Goal: Check status: Check status

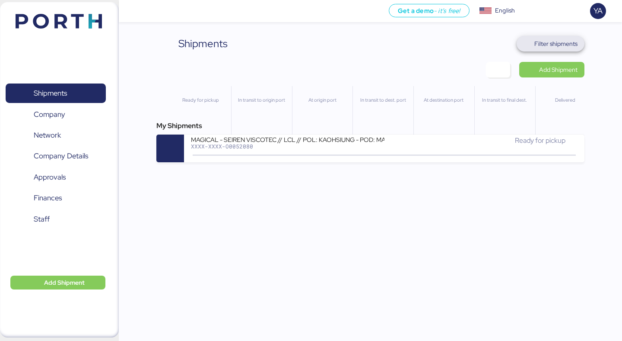
click at [562, 40] on span "Filter shipments" at bounding box center [556, 43] width 43 height 10
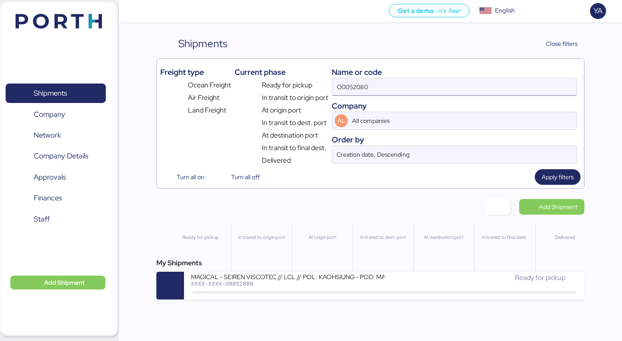
click at [478, 89] on input "O0052080" at bounding box center [454, 86] width 245 height 17
click at [477, 86] on input "O0052080" at bounding box center [454, 86] width 245 height 17
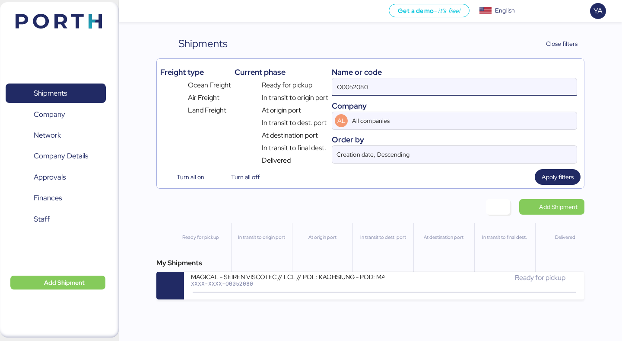
paste input "1969"
type input "O0051969"
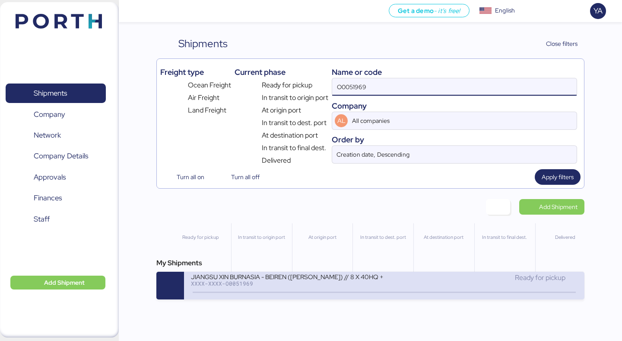
click at [287, 293] on div at bounding box center [384, 291] width 383 height 1
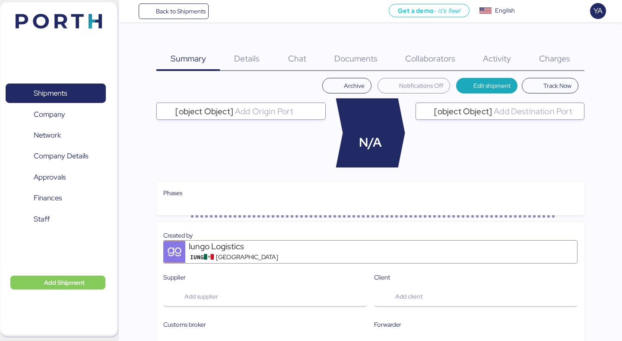
click at [559, 48] on div "Charges 0" at bounding box center [554, 53] width 59 height 35
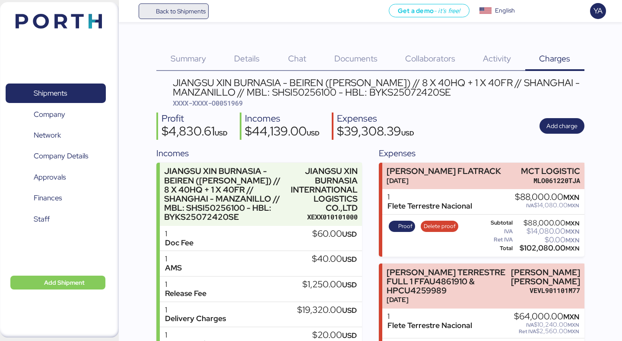
click at [184, 11] on span "Back to Shipments" at bounding box center [181, 11] width 50 height 10
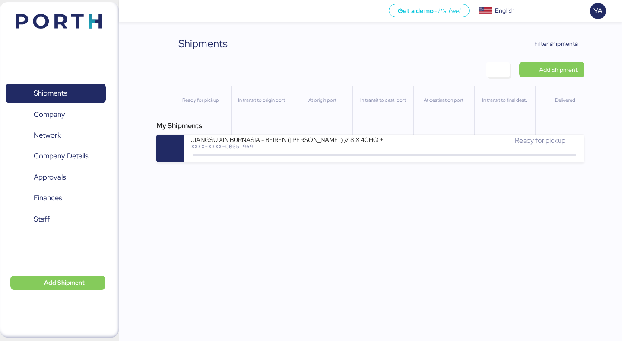
click at [162, 76] on div "Shipments Clear Filters Filter shipments Add Shipment Ready for pickup In trans…" at bounding box center [370, 99] width 428 height 126
click at [553, 33] on div "Shipments Clear Filters Filter shipments Add Shipment Ready for pickup In trans…" at bounding box center [311, 81] width 622 height 162
click at [553, 43] on span "Filter shipments" at bounding box center [556, 43] width 43 height 10
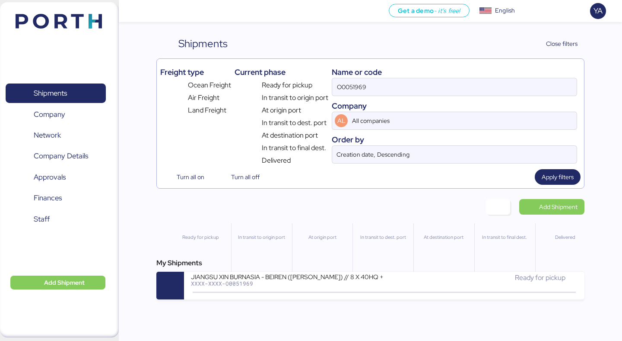
click at [506, 74] on div "Name or code" at bounding box center [454, 72] width 245 height 12
click at [506, 81] on input "O0051969" at bounding box center [454, 86] width 245 height 17
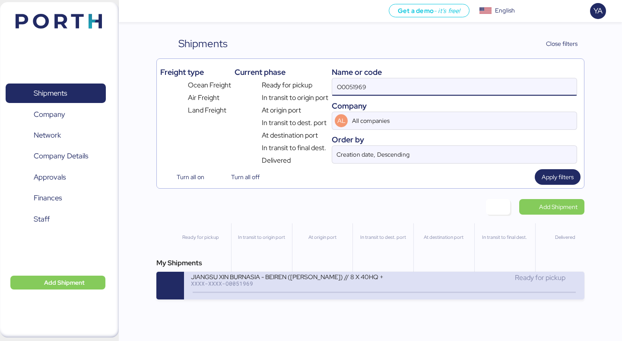
click at [370, 277] on div "JIANGSU XIN BURNASIA - BEIREN (KIRCHHOFF) // 8 X 40HQ + 1 X 40FR // SHANGHAI - …" at bounding box center [287, 275] width 193 height 7
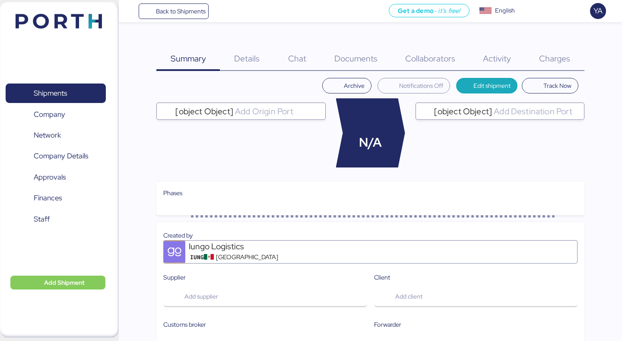
click at [549, 49] on div "Charges 0" at bounding box center [554, 53] width 59 height 35
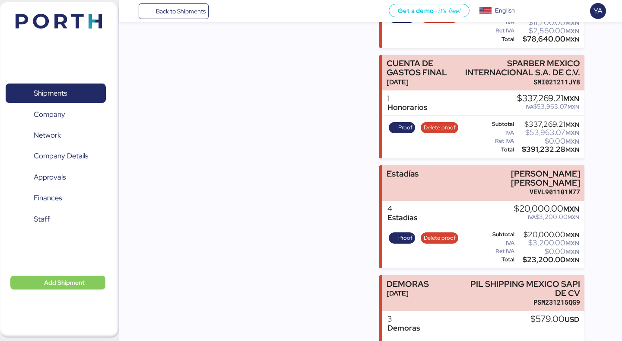
scroll to position [792, 0]
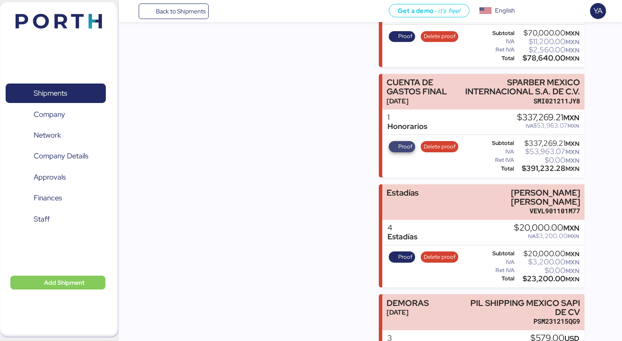
click at [404, 142] on span "Proof" at bounding box center [405, 147] width 14 height 10
